Goal: Task Accomplishment & Management: Complete application form

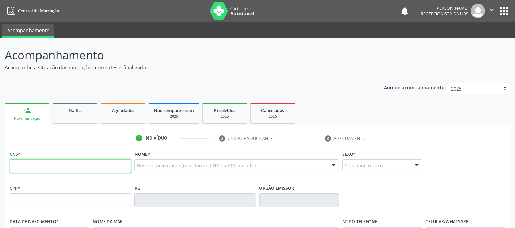
click at [95, 163] on input "text" at bounding box center [71, 167] width 122 height 14
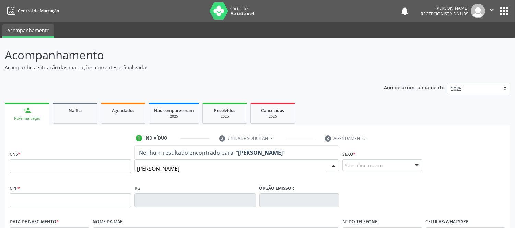
type input "[PERSON_NAME]"
click at [220, 160] on div "[PERSON_NAME]" at bounding box center [237, 166] width 205 height 12
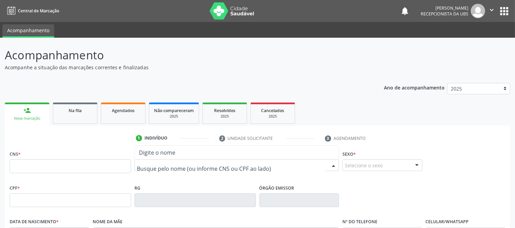
click at [225, 169] on input "text" at bounding box center [231, 169] width 188 height 14
click at [43, 112] on link "person_add Nova marcação" at bounding box center [27, 114] width 45 height 23
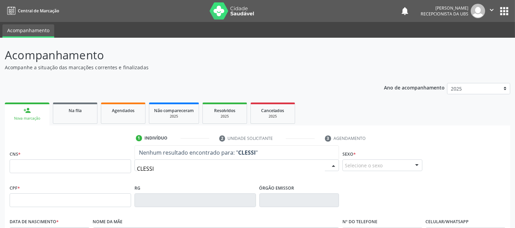
type input "CLESSIA"
click at [164, 169] on input "CLESSIA" at bounding box center [231, 169] width 188 height 14
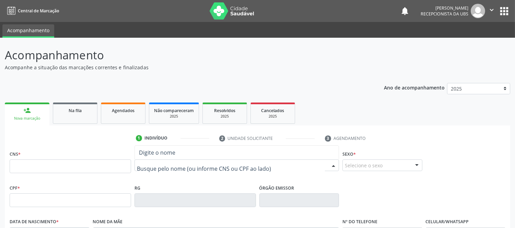
click at [170, 166] on input "text" at bounding box center [231, 169] width 188 height 14
click at [180, 169] on input "text" at bounding box center [231, 169] width 188 height 14
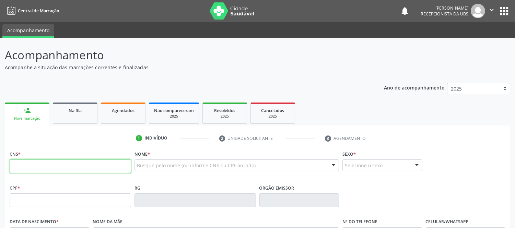
click at [110, 168] on input "text" at bounding box center [71, 167] width 122 height 14
click at [111, 167] on input "text" at bounding box center [71, 167] width 122 height 14
click at [214, 169] on div "Busque pelo nome (ou informe CNS ou CPF ao lado)" at bounding box center [237, 166] width 205 height 12
click at [119, 172] on input "text" at bounding box center [71, 167] width 122 height 14
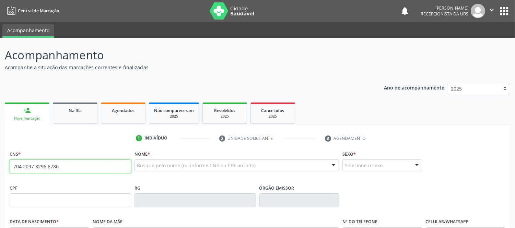
type input "704 2097 3296 6780"
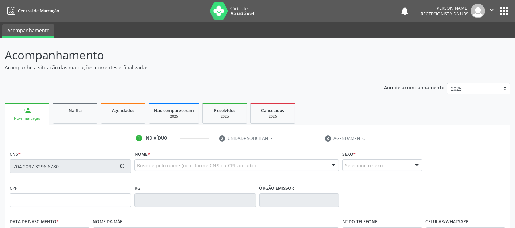
type input "[DATE]"
type input "[PERSON_NAME]"
type input "[PHONE_NUMBER]"
type input "444.168.225-53"
type input "S/N"
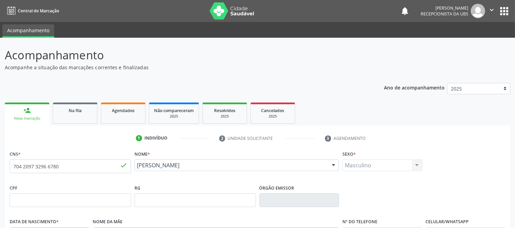
scroll to position [143, 0]
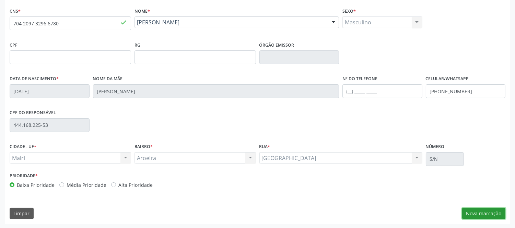
click at [495, 212] on button "Nova marcação" at bounding box center [483, 214] width 43 height 12
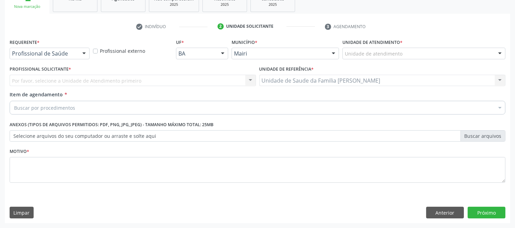
scroll to position [112, 0]
click at [502, 54] on div at bounding box center [500, 54] width 10 height 12
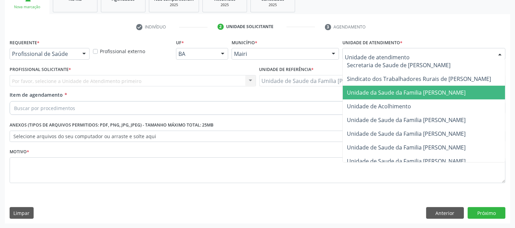
scroll to position [521, 0]
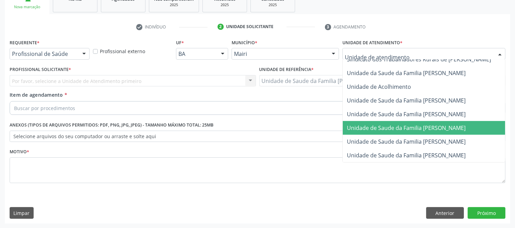
click at [441, 121] on span "Unidade de Saude da Familia [PERSON_NAME]" at bounding box center [432, 128] width 178 height 14
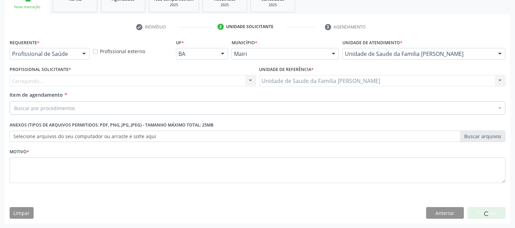
click at [160, 76] on div "Carregando... Nenhum resultado encontrado para: " " Não há nenhuma opção para s…" at bounding box center [133, 81] width 247 height 12
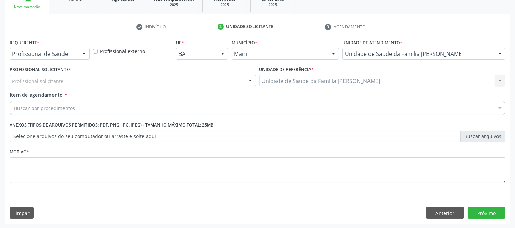
click at [65, 79] on div "Profissional solicitante" at bounding box center [133, 81] width 247 height 12
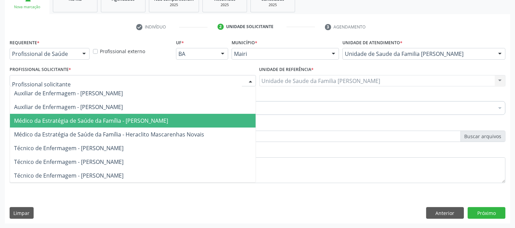
click at [118, 123] on span "Médico da Estratégia de Saúde da Família - [PERSON_NAME]" at bounding box center [91, 121] width 154 height 8
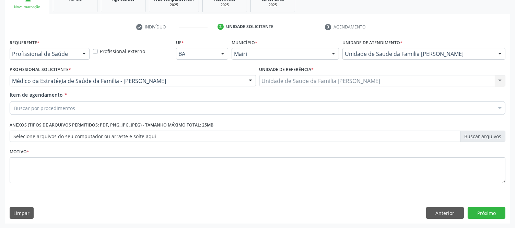
click at [106, 111] on div "Buscar por procedimentos" at bounding box center [258, 108] width 496 height 14
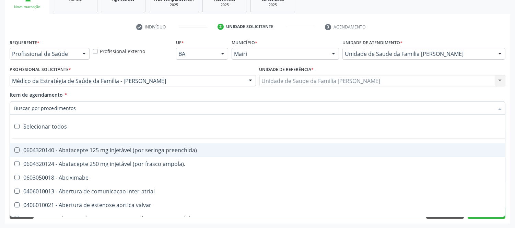
click at [83, 109] on input "Item de agendamento *" at bounding box center [254, 108] width 480 height 14
type input "#"
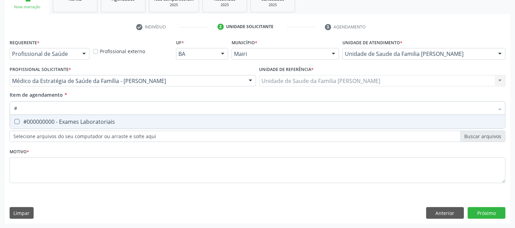
click at [85, 123] on div "#000000000 - Exames Laboratoriais" at bounding box center [257, 121] width 487 height 5
checkbox Laboratoriais "true"
type input "#"
drag, startPoint x: 88, startPoint y: 146, endPoint x: 101, endPoint y: 120, distance: 28.4
click at [88, 146] on div "Requerente * Profissional de Saúde Profissional de Saúde Paciente Nenhum result…" at bounding box center [258, 115] width 496 height 156
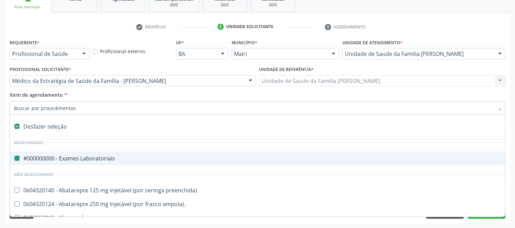
type input "U"
checkbox Laboratoriais "false"
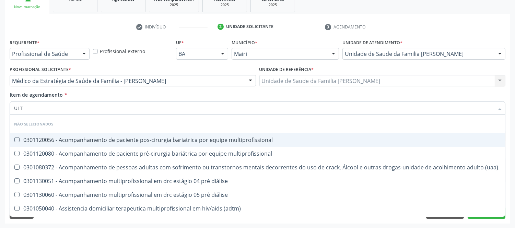
type input "ULTR"
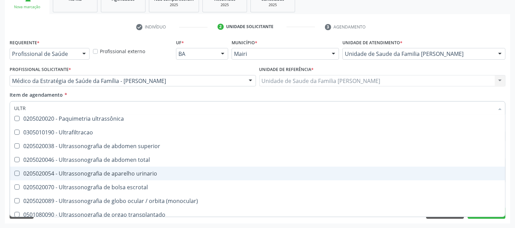
scroll to position [114, 0]
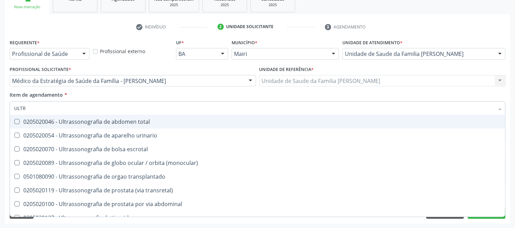
click at [142, 123] on div "0205020046 - Ultrassonografia de abdomen total" at bounding box center [257, 121] width 487 height 5
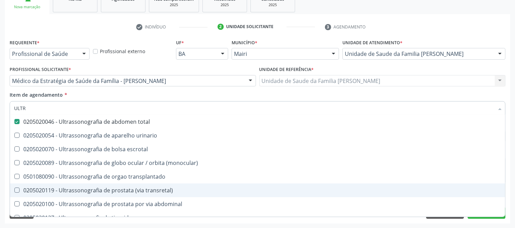
scroll to position [0, 0]
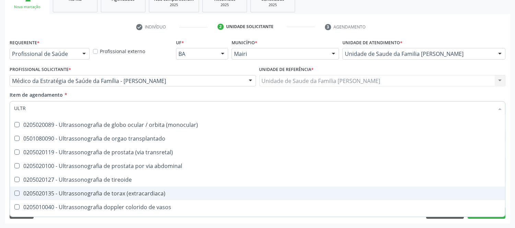
scroll to position [114, 0]
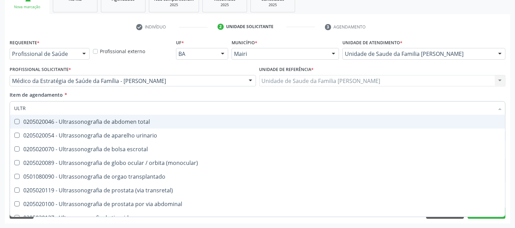
click at [146, 122] on div "0205020046 - Ultrassonografia de abdomen total" at bounding box center [257, 121] width 487 height 5
checkbox total "true"
click at [167, 93] on div "Item de agendamento * ULTR Desfazer seleção Não selecionados 0211060011 - Biome…" at bounding box center [258, 102] width 496 height 22
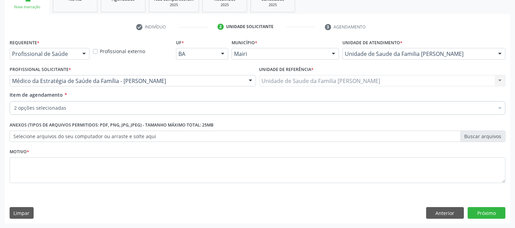
scroll to position [0, 0]
click at [167, 93] on div "Item de agendamento * 2 opções selecionadas Desfazer seleção Selecionados #0000…" at bounding box center [258, 102] width 496 height 22
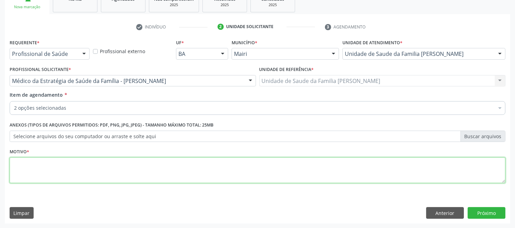
click at [101, 175] on textarea at bounding box center [258, 171] width 496 height 26
type textarea "PAREDE DO ABDOME"
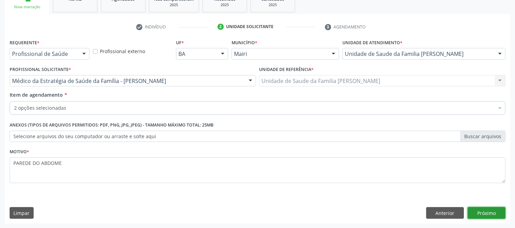
click at [490, 211] on button "Próximo" at bounding box center [487, 213] width 38 height 12
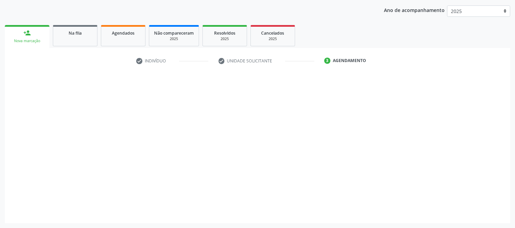
scroll to position [77, 0]
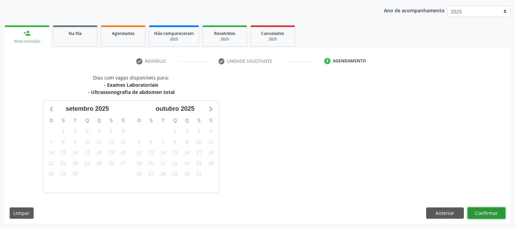
click at [488, 212] on button "Confirmar" at bounding box center [487, 214] width 38 height 12
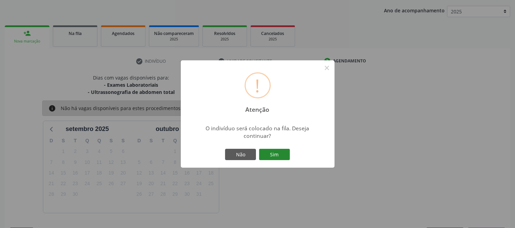
click at [280, 155] on button "Sim" at bounding box center [274, 155] width 31 height 12
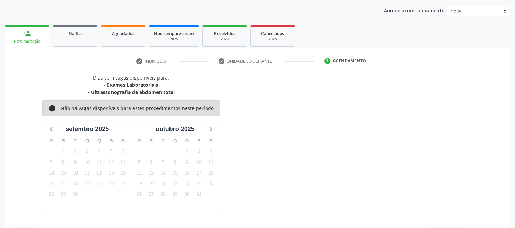
scroll to position [0, 0]
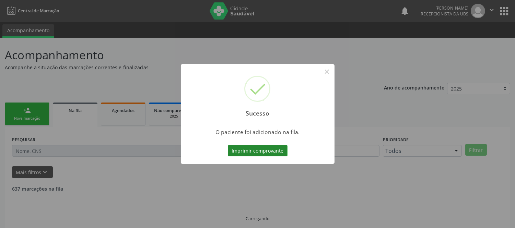
click at [271, 151] on button "Imprimir comprovante" at bounding box center [258, 151] width 60 height 12
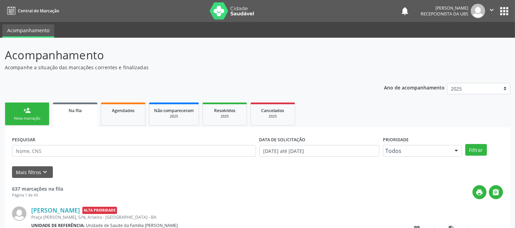
click at [39, 113] on link "person_add Nova marcação" at bounding box center [27, 114] width 45 height 23
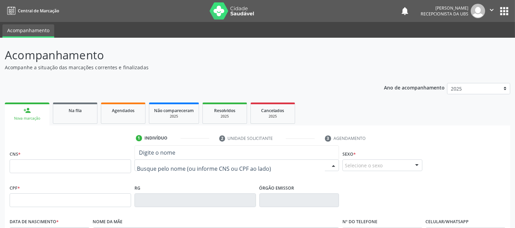
click at [176, 160] on div "Nenhum resultado encontrado para: " " Digite o nome" at bounding box center [237, 166] width 205 height 12
click at [178, 163] on input "text" at bounding box center [231, 169] width 188 height 14
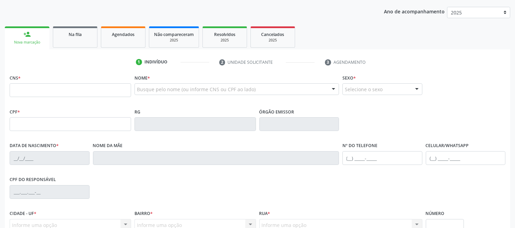
scroll to position [143, 0]
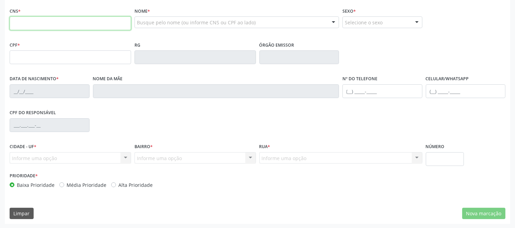
click at [111, 26] on input "text" at bounding box center [71, 23] width 122 height 14
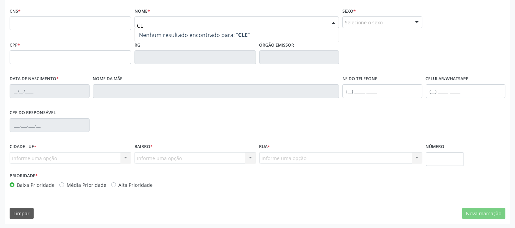
type input "C"
type input "CLESSIA"
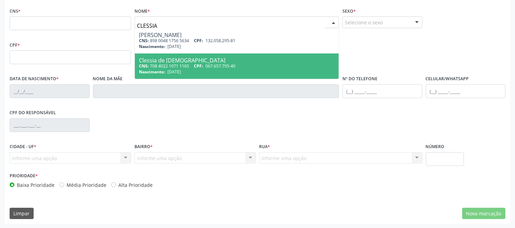
click at [249, 56] on span "Clessia de [DEMOGRAPHIC_DATA] CNS: 708 4022 1071 1165 CPF: 067.657.795-40 Nasci…" at bounding box center [237, 66] width 204 height 25
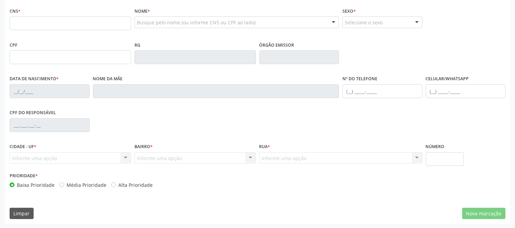
type input "708 4022 1071 1165"
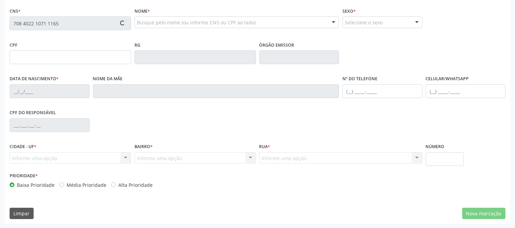
type input "067.657.795-40"
type input "[DATE]"
type input "[PERSON_NAME] de [DEMOGRAPHIC_DATA]"
type input "[PHONE_NUMBER]"
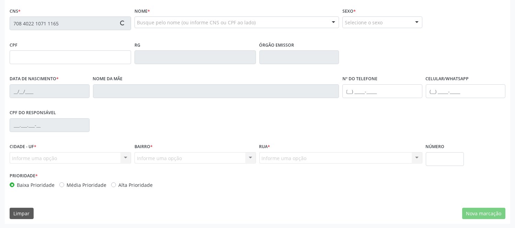
type input "070.531.925-39"
type input "S/N"
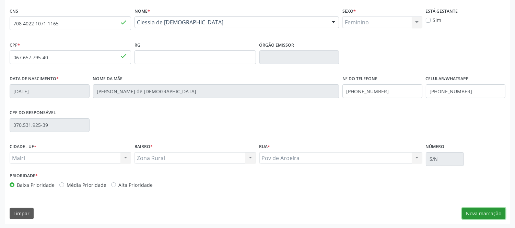
click at [480, 214] on button "Nova marcação" at bounding box center [483, 214] width 43 height 12
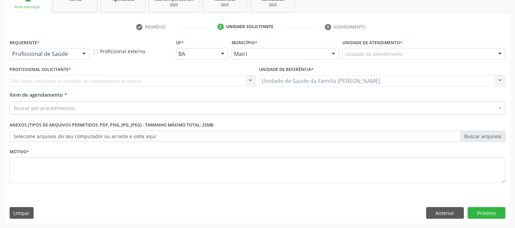
scroll to position [35, 0]
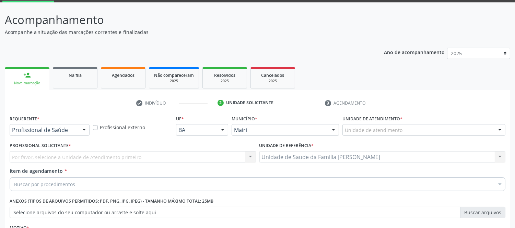
click at [502, 128] on div at bounding box center [500, 131] width 10 height 12
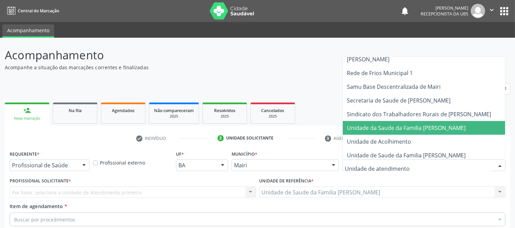
scroll to position [521, 0]
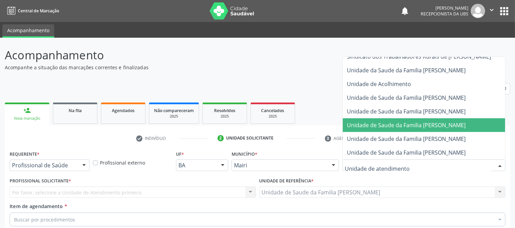
click at [439, 122] on span "Unidade de Saude da Familia [PERSON_NAME]" at bounding box center [406, 126] width 119 height 8
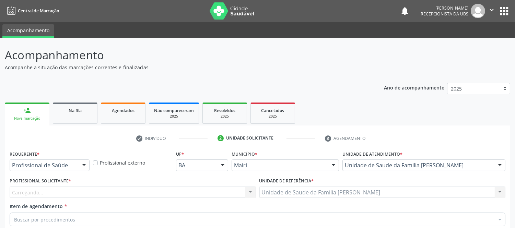
scroll to position [76, 0]
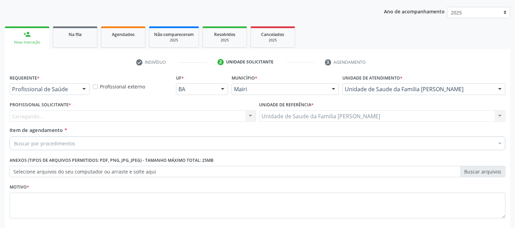
click at [80, 116] on div "Carregando... Nenhum resultado encontrado para: " " Não há nenhuma opção para s…" at bounding box center [133, 117] width 247 height 12
click at [46, 115] on div "Carregando... Nenhum resultado encontrado para: " " Não há nenhuma opção para s…" at bounding box center [133, 117] width 247 height 12
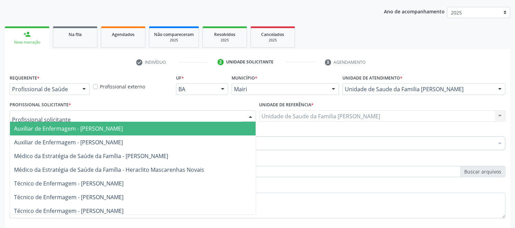
type input "#"
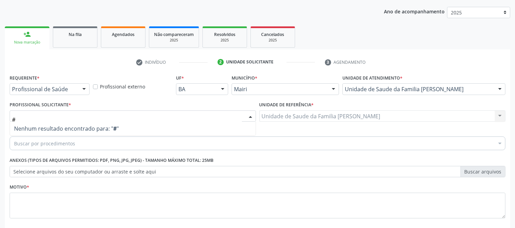
click at [63, 120] on input "#" at bounding box center [127, 120] width 230 height 14
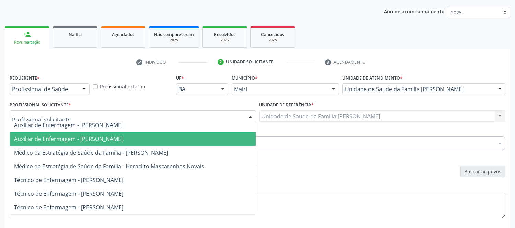
scroll to position [112, 0]
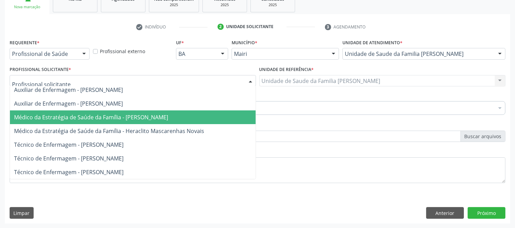
click at [139, 118] on span "Médico da Estratégia de Saúde da Família - [PERSON_NAME]" at bounding box center [91, 118] width 154 height 8
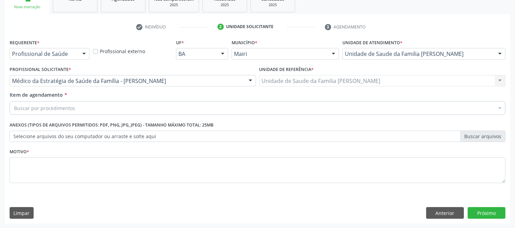
click at [90, 111] on div "Buscar por procedimentos" at bounding box center [258, 108] width 496 height 14
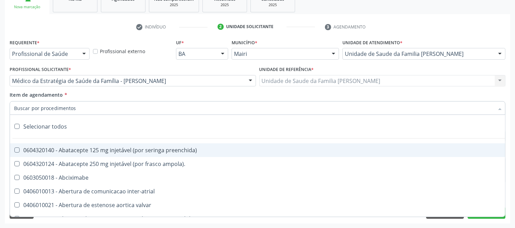
click at [80, 108] on input "Item de agendamento *" at bounding box center [254, 108] width 480 height 14
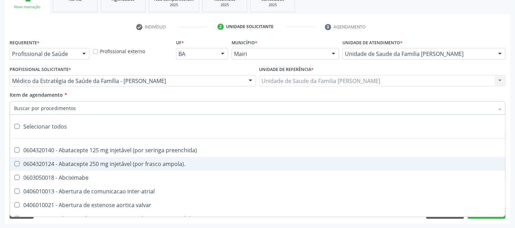
type input "#"
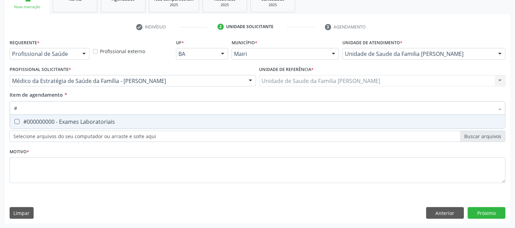
click at [106, 119] on div "#000000000 - Exames Laboratoriais" at bounding box center [257, 121] width 487 height 5
checkbox Laboratoriais "true"
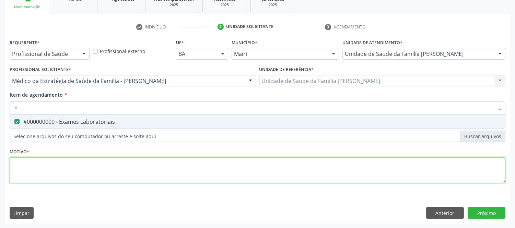
click at [87, 166] on div "Requerente * Profissional de Saúde Profissional de Saúde Paciente Nenhum result…" at bounding box center [258, 115] width 496 height 156
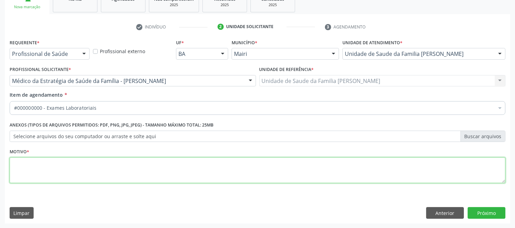
click at [87, 166] on textarea at bounding box center [258, 171] width 496 height 26
type textarea "A"
click at [39, 165] on textarea "GENTANTESEGUNDO" at bounding box center [258, 171] width 496 height 26
click at [37, 166] on textarea "GENTANTESEGUNDO" at bounding box center [258, 171] width 496 height 26
click at [77, 165] on textarea "GENTANTE SEGUNDO" at bounding box center [258, 171] width 496 height 26
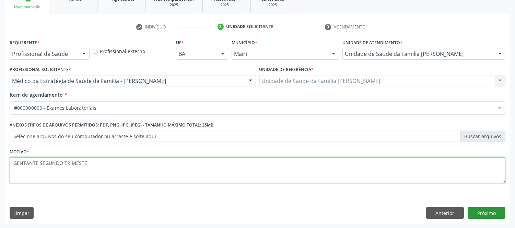
type textarea "GENTANTE SEGUNDO TRIMESTE"
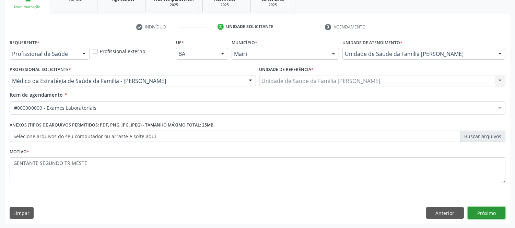
click at [499, 215] on button "Próximo" at bounding box center [487, 213] width 38 height 12
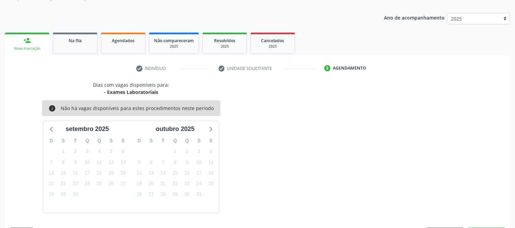
scroll to position [90, 0]
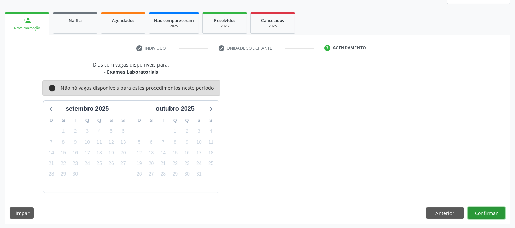
click at [492, 211] on button "Confirmar" at bounding box center [487, 214] width 38 height 12
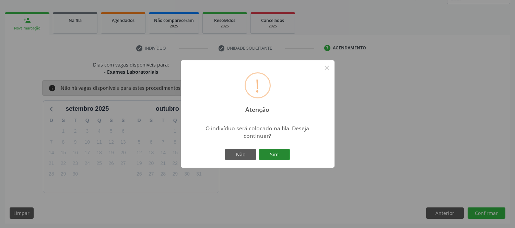
click at [281, 155] on button "Sim" at bounding box center [274, 155] width 31 height 12
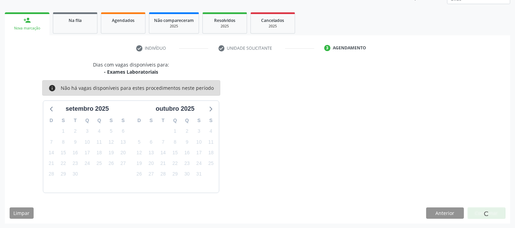
scroll to position [0, 0]
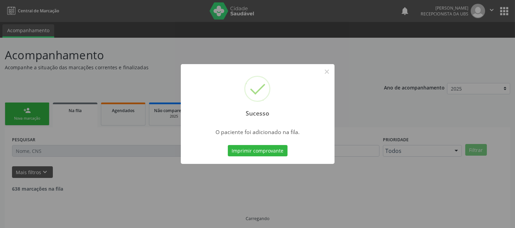
click at [281, 155] on button "Imprimir comprovante" at bounding box center [258, 151] width 60 height 12
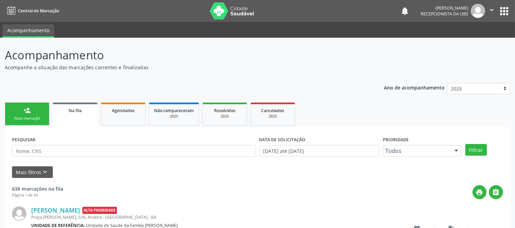
click at [27, 108] on div "person_add" at bounding box center [27, 111] width 8 height 8
click at [35, 111] on link "person_add Nova marcação" at bounding box center [27, 114] width 45 height 23
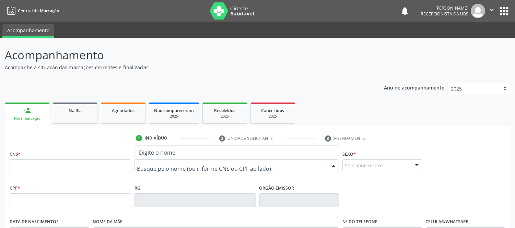
click at [178, 161] on div at bounding box center [237, 166] width 205 height 12
click at [185, 163] on input "text" at bounding box center [231, 169] width 188 height 14
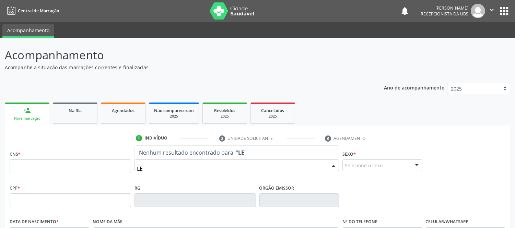
type input "L"
type input "LEDINALVA SO"
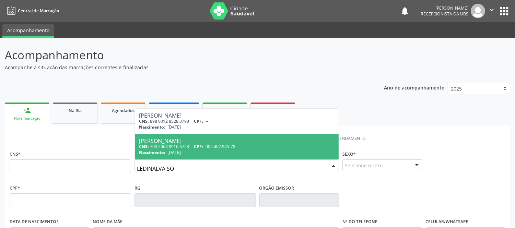
click at [196, 152] on div "Nascimento: [DATE]" at bounding box center [237, 153] width 196 height 6
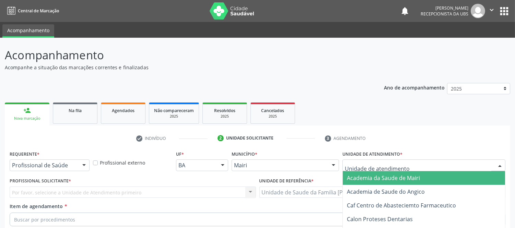
click at [502, 160] on div at bounding box center [500, 166] width 10 height 12
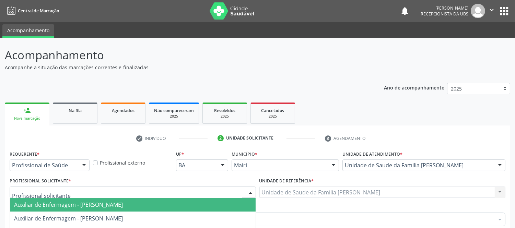
click at [119, 187] on div at bounding box center [133, 193] width 247 height 12
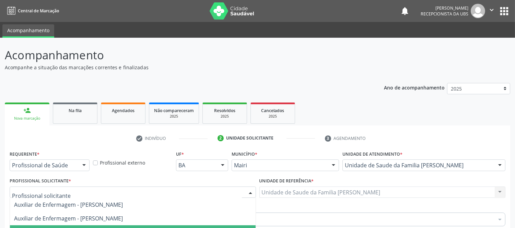
click at [147, 228] on span "Médico da Estratégia de Saúde da Família - [PERSON_NAME]" at bounding box center [91, 233] width 154 height 8
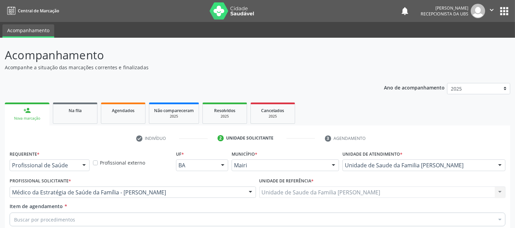
click at [91, 213] on div "Buscar por procedimentos" at bounding box center [258, 220] width 496 height 14
type input "3"
click at [90, 166] on div "Requerente * Profissional de Saúde Profissional de Saúde Paciente Nenhum result…" at bounding box center [258, 227] width 496 height 156
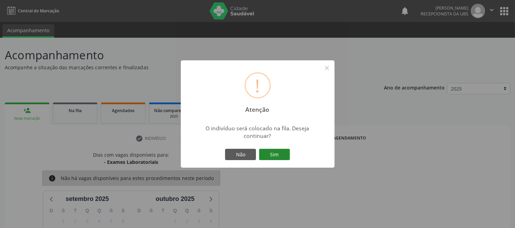
click at [282, 155] on button "Sim" at bounding box center [274, 155] width 31 height 12
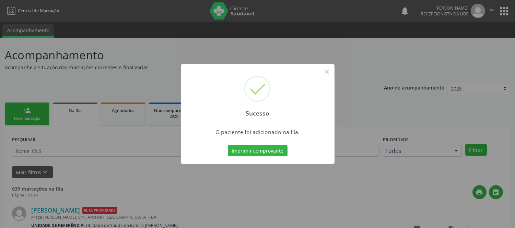
click at [274, 148] on button "Imprimir comprovante" at bounding box center [258, 151] width 60 height 12
